Goal: Check status

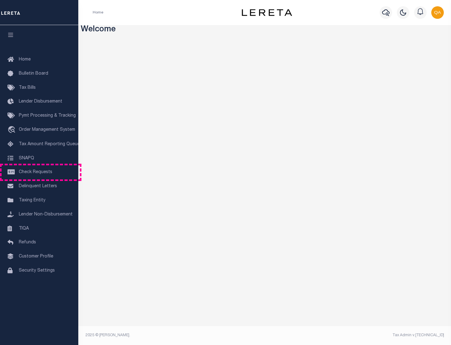
click at [39, 172] on span "Check Requests" at bounding box center [36, 172] width 34 height 4
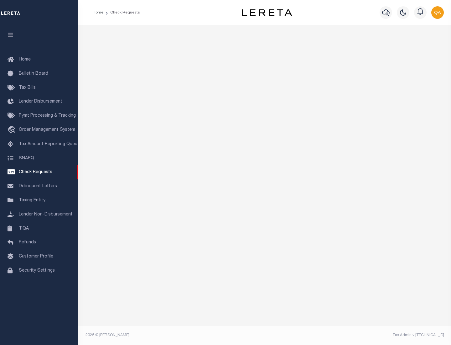
select select "50"
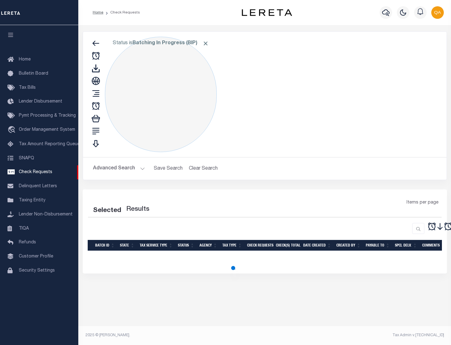
select select "50"
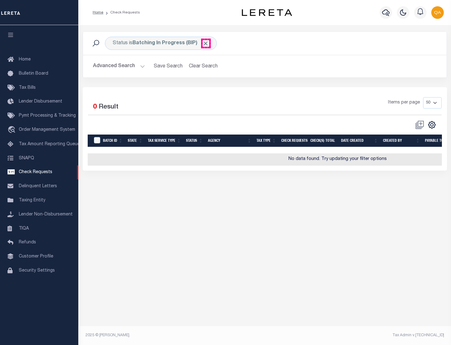
click at [206, 43] on span "Click to Remove" at bounding box center [205, 43] width 7 height 7
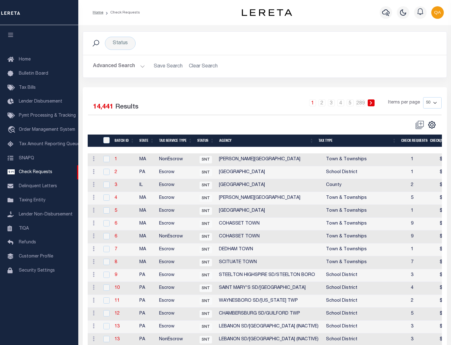
scroll to position [302, 0]
